Goal: Task Accomplishment & Management: Use online tool/utility

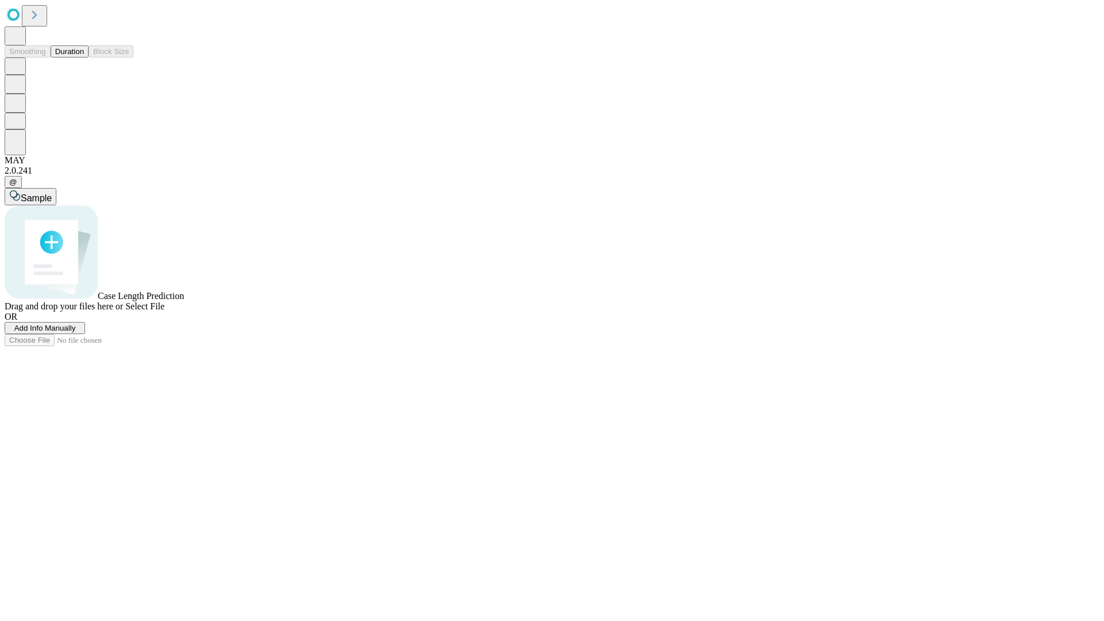
click at [76, 332] on span "Add Info Manually" at bounding box center [45, 328] width 62 height 9
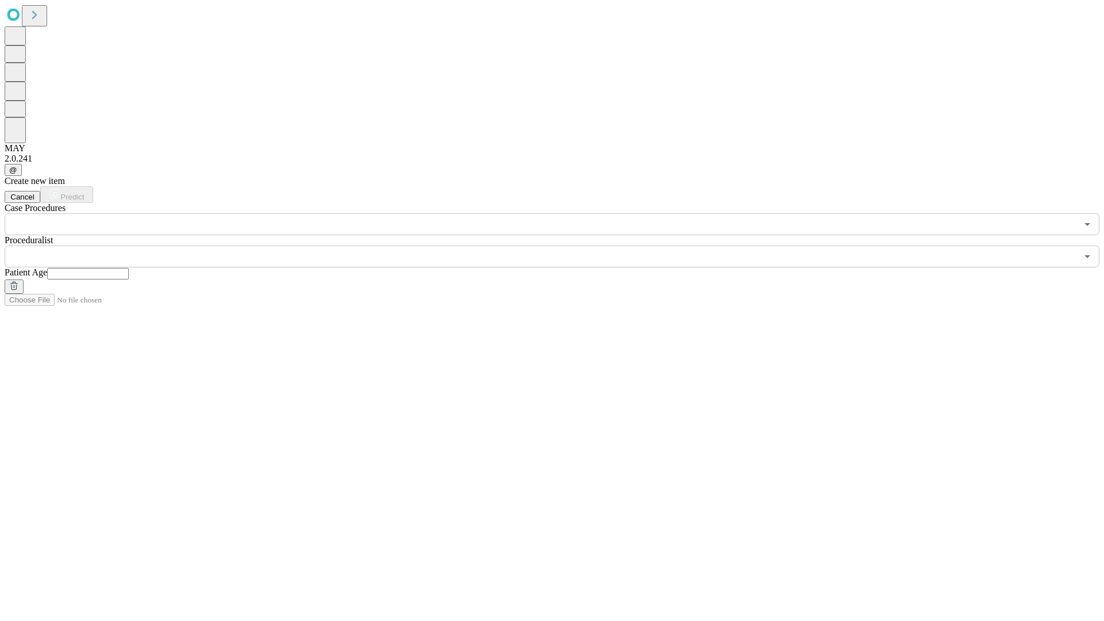
click at [129, 268] on input "text" at bounding box center [88, 274] width 82 height 12
type input "**"
click at [560, 246] on input "text" at bounding box center [541, 257] width 1073 height 22
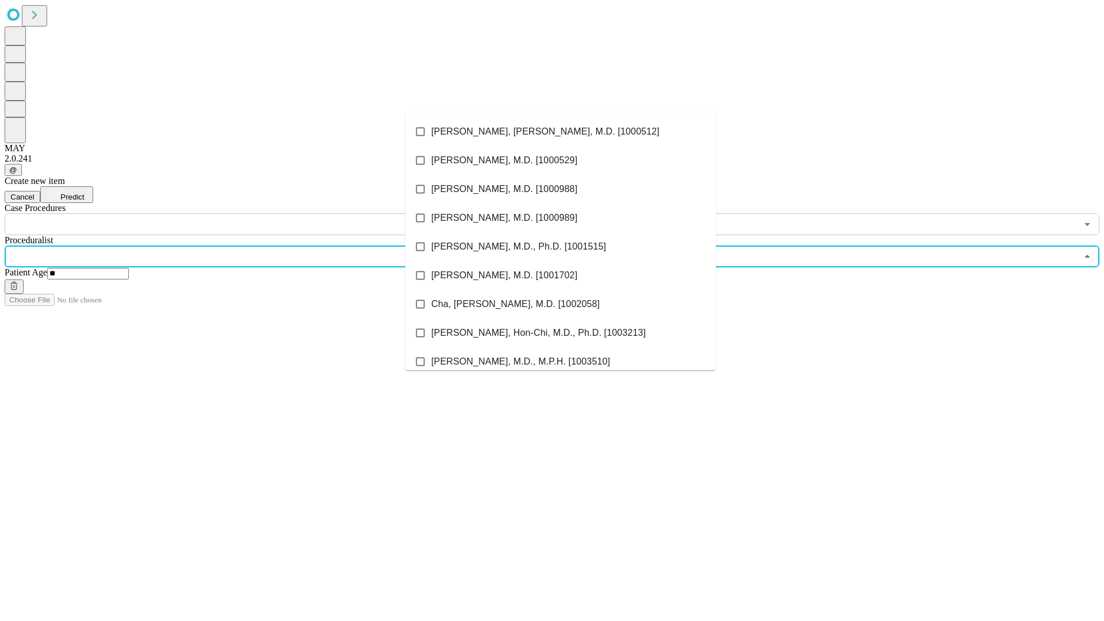
click at [561, 132] on li "[PERSON_NAME], [PERSON_NAME], M.D. [1000512]" at bounding box center [560, 131] width 311 height 29
click at [242, 213] on input "text" at bounding box center [541, 224] width 1073 height 22
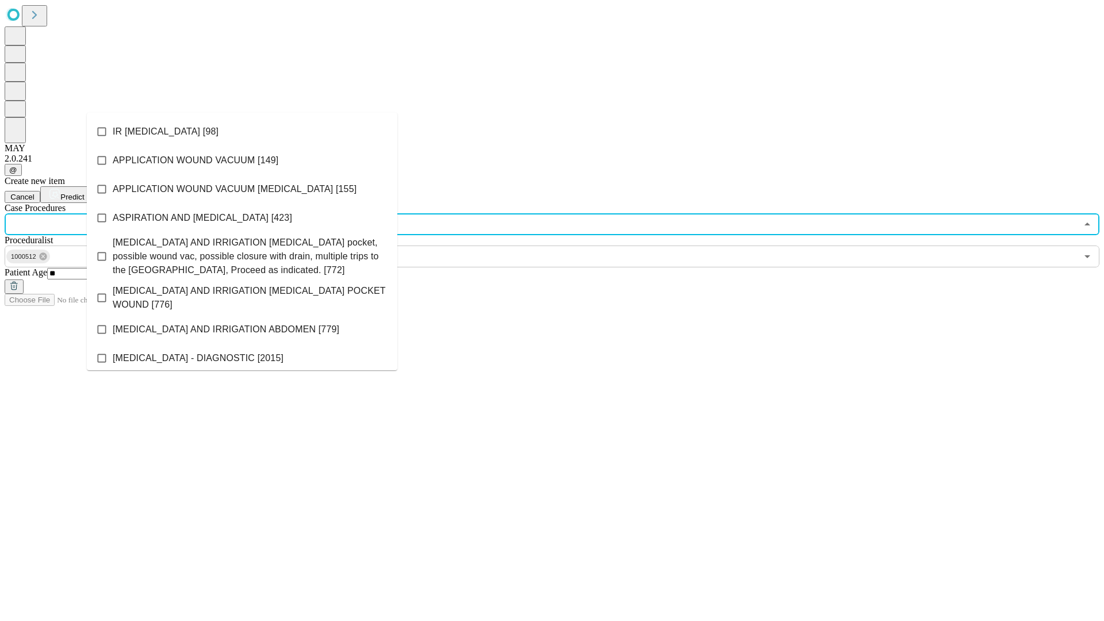
click at [242, 132] on li "IR [MEDICAL_DATA] [98]" at bounding box center [242, 131] width 311 height 29
